Goal: Navigation & Orientation: Find specific page/section

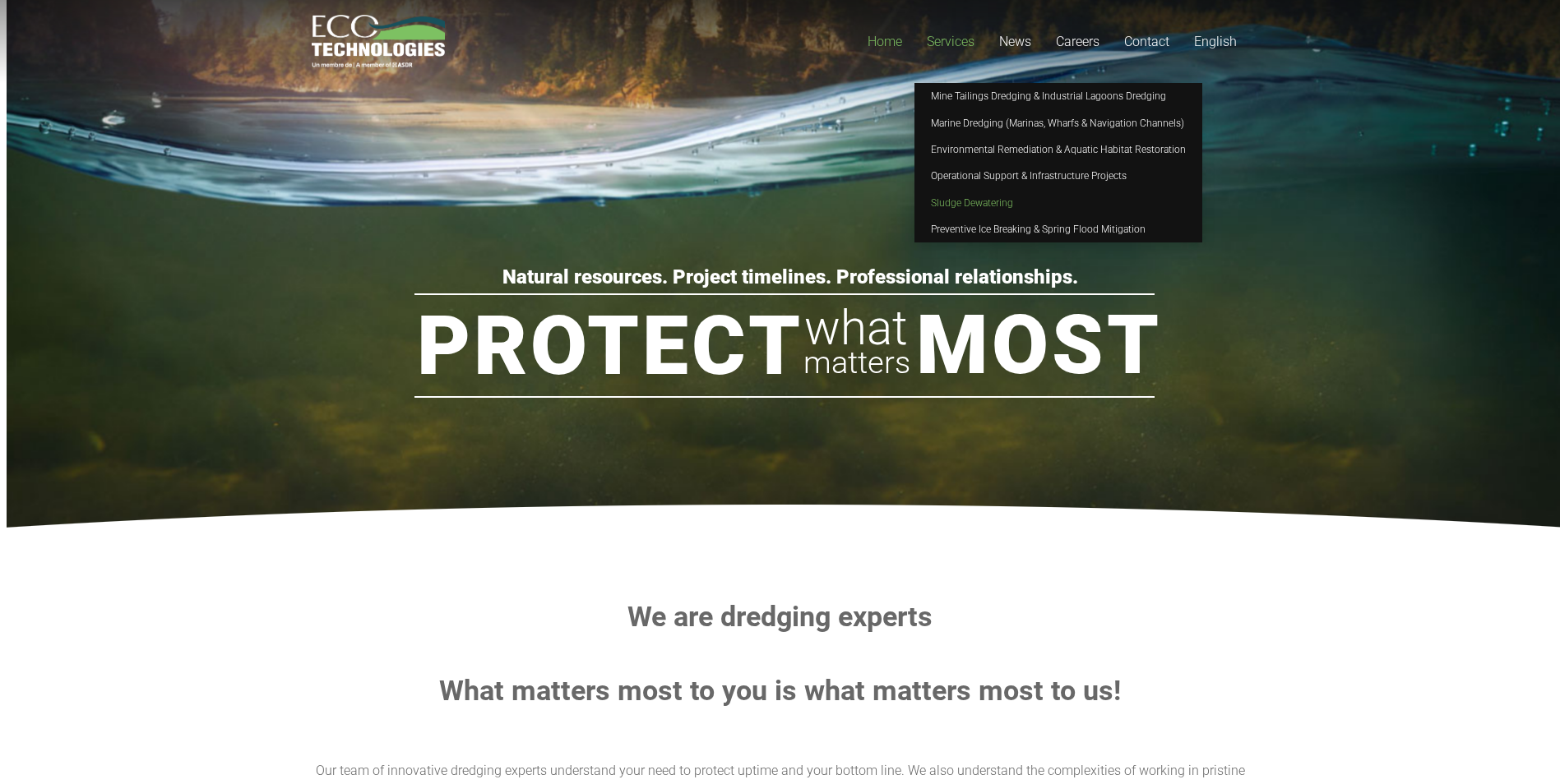
click at [949, 208] on span "Sludge Dewatering" at bounding box center [972, 203] width 82 height 11
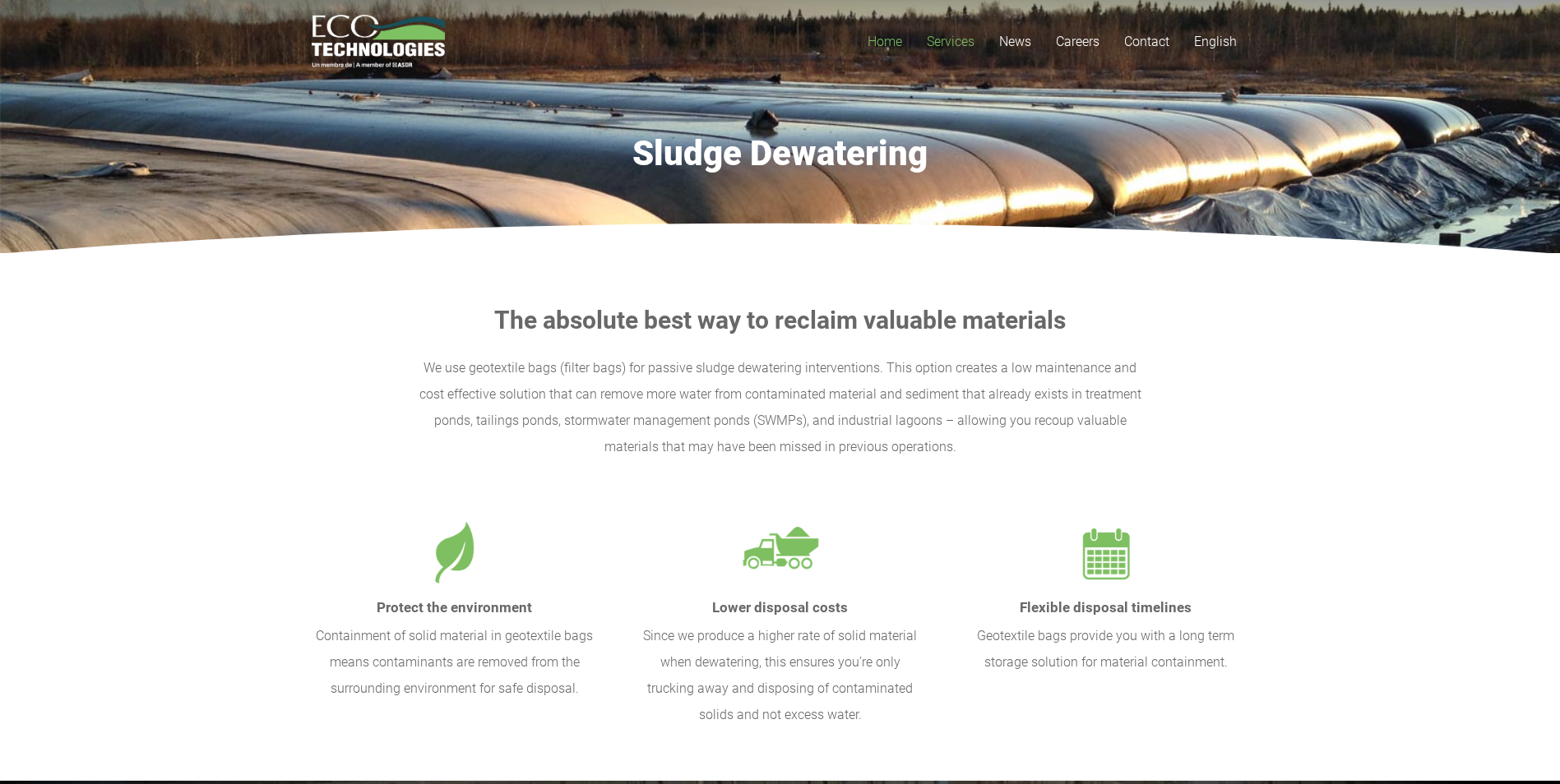
click at [881, 31] on link "Home" at bounding box center [884, 41] width 59 height 83
